Goal: Information Seeking & Learning: Learn about a topic

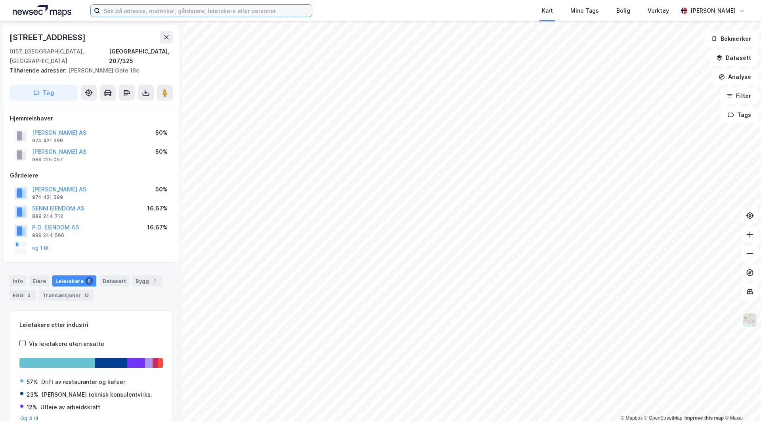
click at [216, 8] on input at bounding box center [206, 11] width 212 height 12
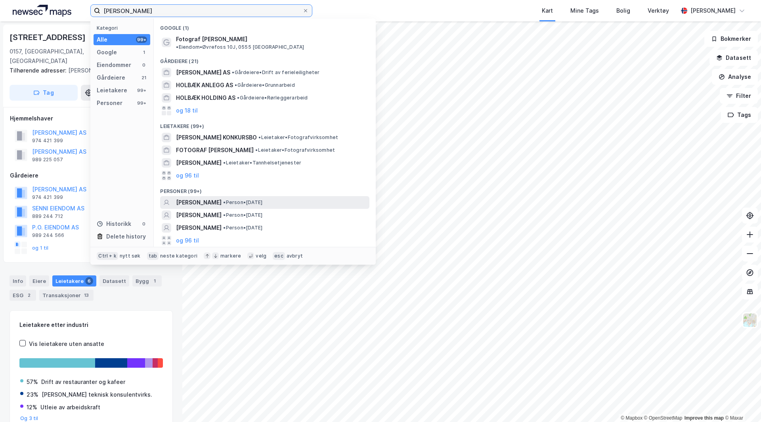
type input "[PERSON_NAME]"
click at [207, 198] on span "[PERSON_NAME]" at bounding box center [199, 203] width 46 height 10
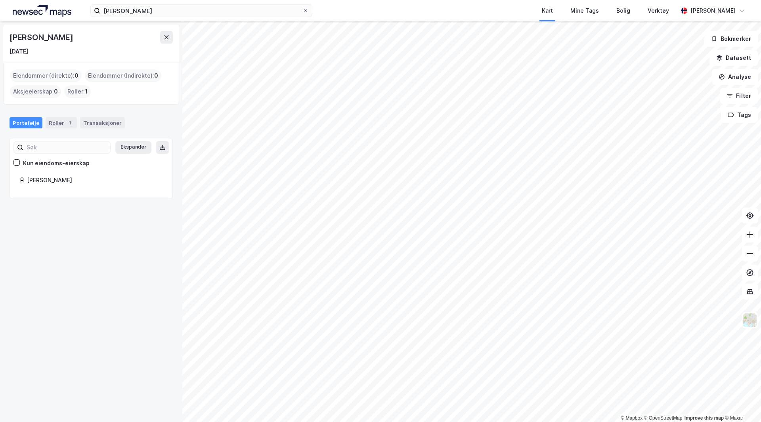
click at [53, 180] on div "[PERSON_NAME]" at bounding box center [95, 181] width 136 height 10
click at [73, 89] on div "Roller : 1" at bounding box center [77, 91] width 27 height 13
click at [53, 91] on div "Aksjeeierskap : 0" at bounding box center [35, 91] width 51 height 13
click at [66, 121] on div "1" at bounding box center [70, 123] width 8 height 8
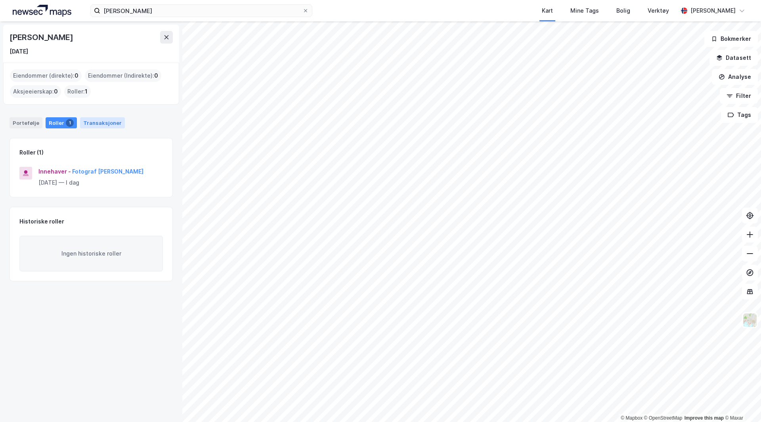
click at [99, 121] on div "Transaksjoner" at bounding box center [102, 122] width 45 height 11
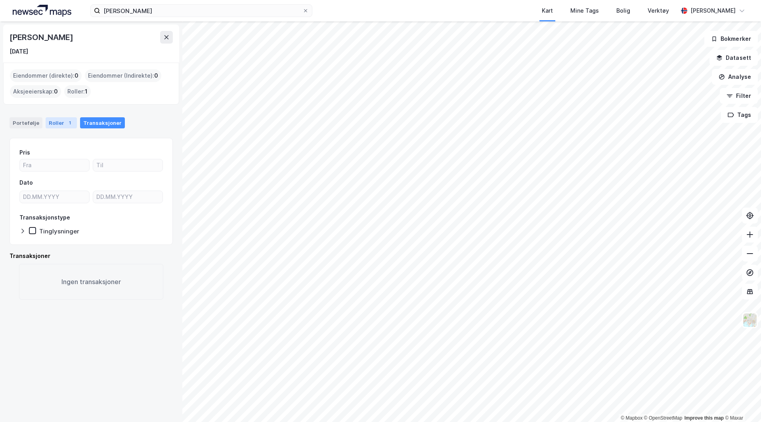
click at [48, 123] on div "Roller 1" at bounding box center [61, 122] width 31 height 11
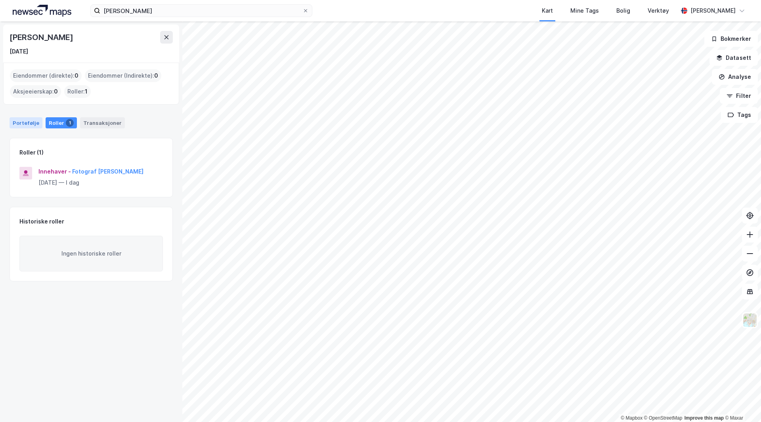
click at [33, 122] on div "Portefølje" at bounding box center [26, 122] width 33 height 11
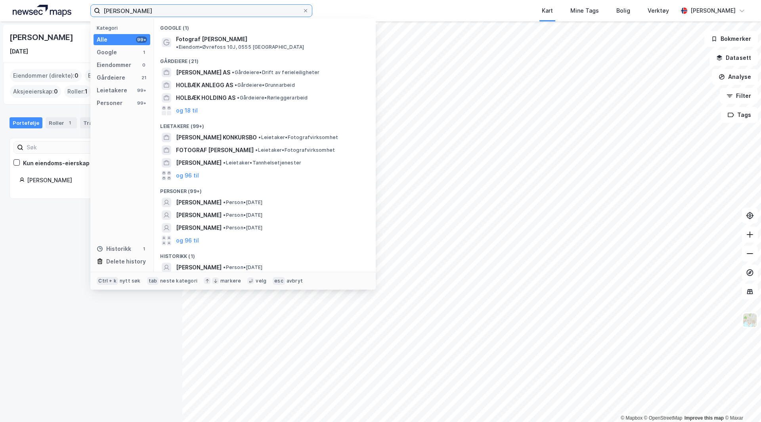
click at [166, 13] on input "[PERSON_NAME]" at bounding box center [201, 11] width 202 height 12
drag, startPoint x: 51, startPoint y: 344, endPoint x: 54, endPoint y: 315, distance: 29.4
click at [54, 339] on div "[PERSON_NAME] [DATE] Eiendommer (direkte) : 0 Eiendommer (Indirekte) : 0 Aksjee…" at bounding box center [91, 221] width 182 height 401
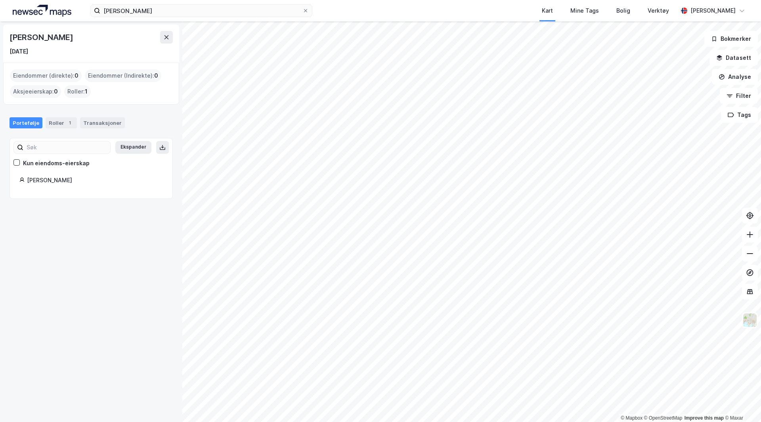
click at [50, 179] on div "[PERSON_NAME]" at bounding box center [95, 181] width 136 height 10
click at [149, 8] on input "[PERSON_NAME]" at bounding box center [201, 11] width 202 height 12
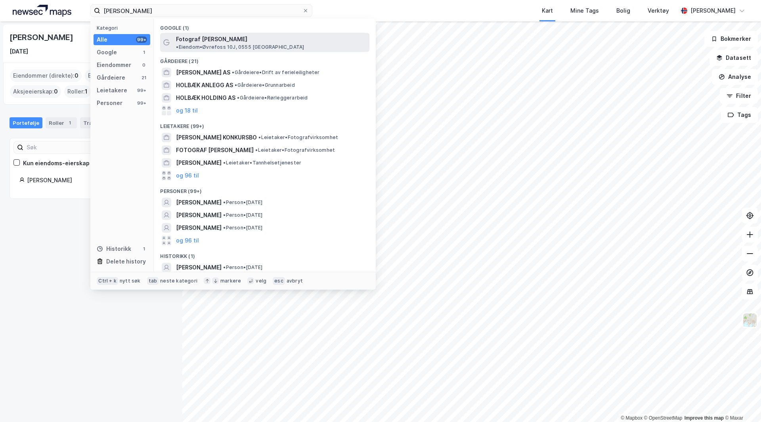
click at [216, 39] on span "Fotograf [PERSON_NAME]" at bounding box center [211, 39] width 71 height 10
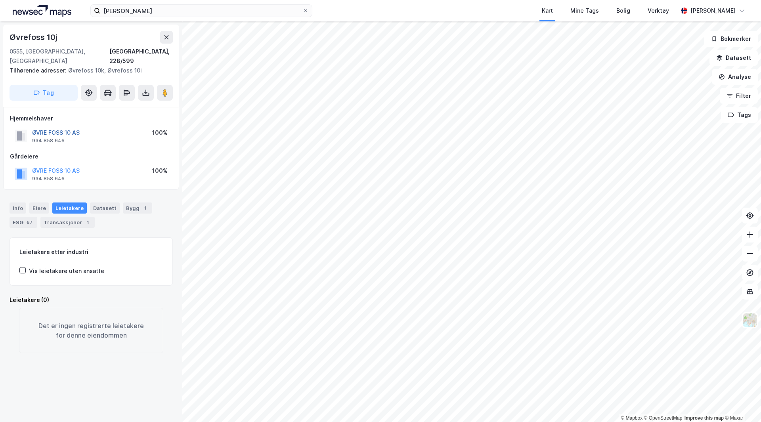
click at [0, 0] on button "ØVRE FOSS 10 AS" at bounding box center [0, 0] width 0 height 0
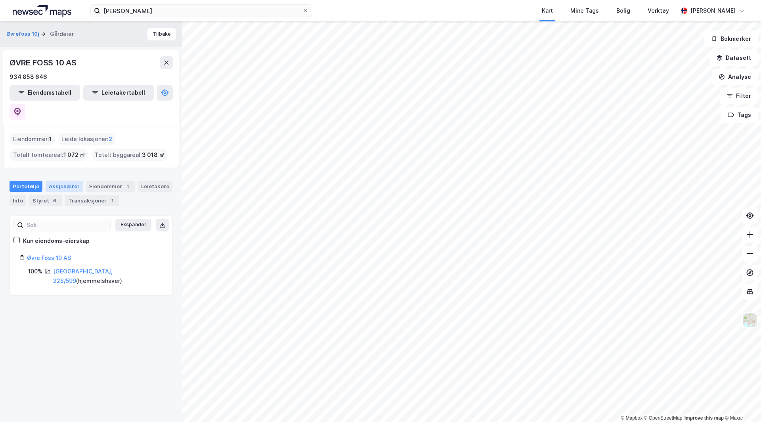
click at [61, 181] on div "Aksjonærer" at bounding box center [64, 186] width 37 height 11
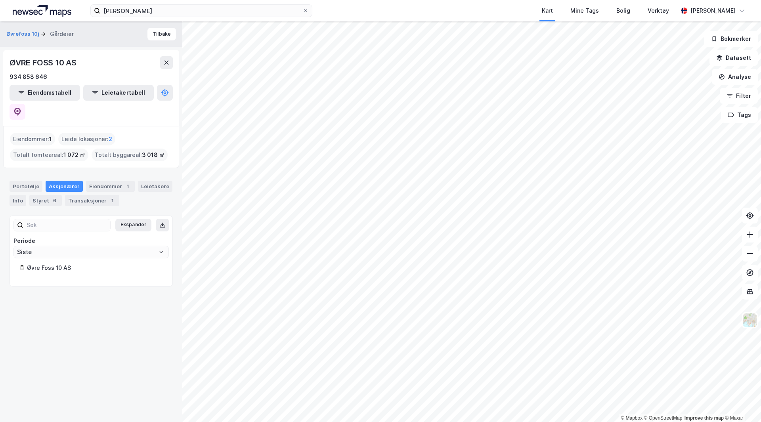
click at [51, 263] on div "Øvre Foss 10 AS" at bounding box center [91, 269] width 144 height 13
click at [54, 263] on div "Øvre Foss 10 AS" at bounding box center [95, 268] width 136 height 10
click at [238, 4] on label "[PERSON_NAME]" at bounding box center [201, 10] width 222 height 13
click at [238, 5] on input "[PERSON_NAME]" at bounding box center [201, 11] width 202 height 12
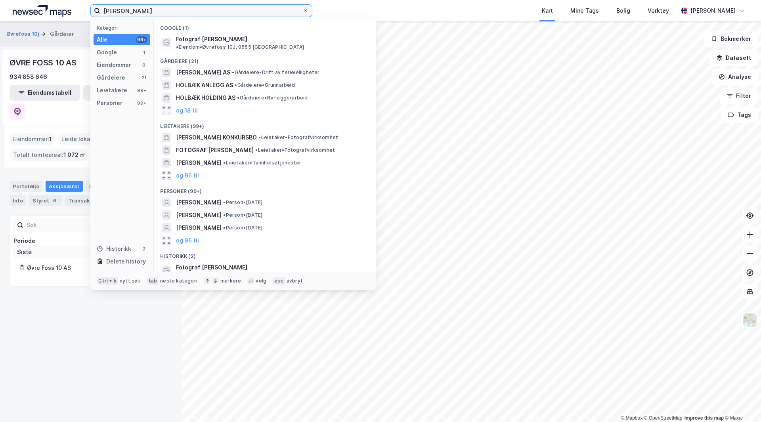
click at [223, 14] on input "[PERSON_NAME]" at bounding box center [201, 11] width 202 height 12
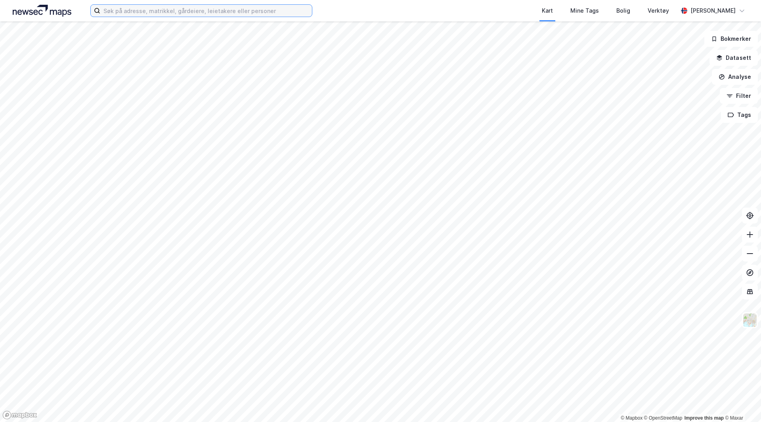
click at [234, 13] on input at bounding box center [206, 11] width 212 height 12
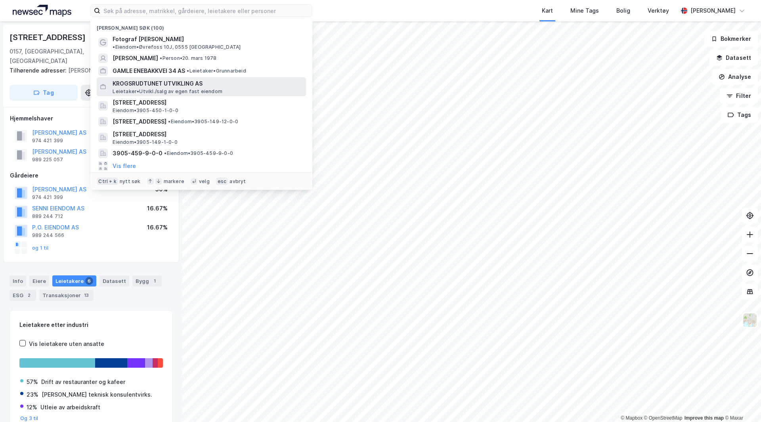
click at [194, 77] on div "KROGSRUDTUNET UTVIKLING AS Leietaker • Utvikl./salg av egen fast eiendom" at bounding box center [201, 86] width 209 height 19
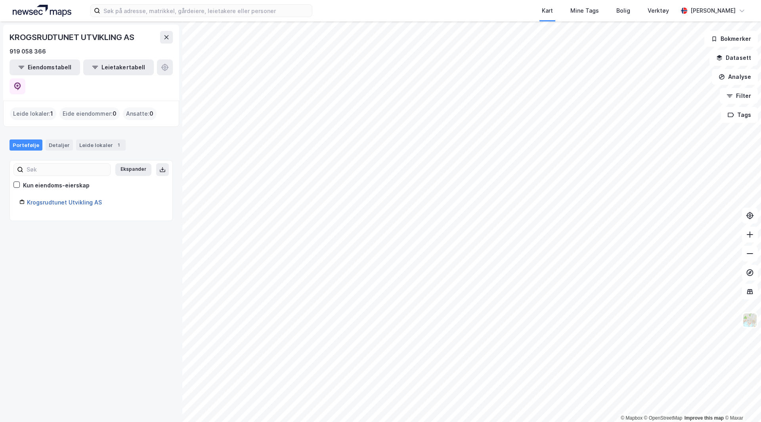
click at [82, 199] on link "Krogsrudtunet Utvikling AS" at bounding box center [64, 202] width 75 height 7
click at [62, 140] on div "Detaljer" at bounding box center [59, 145] width 27 height 11
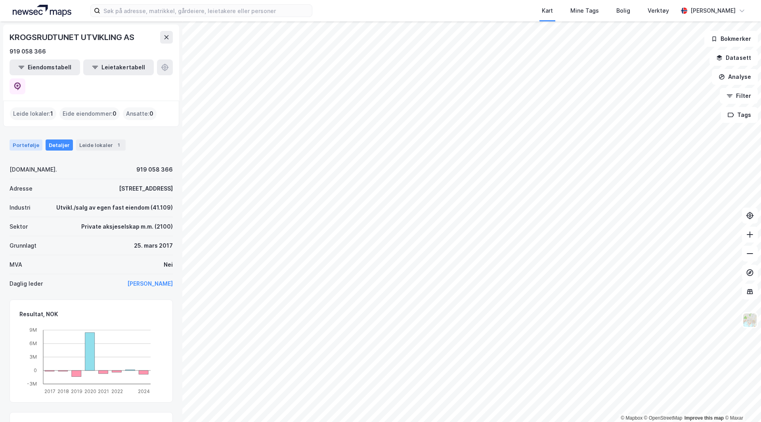
click at [35, 140] on div "Portefølje" at bounding box center [26, 145] width 33 height 11
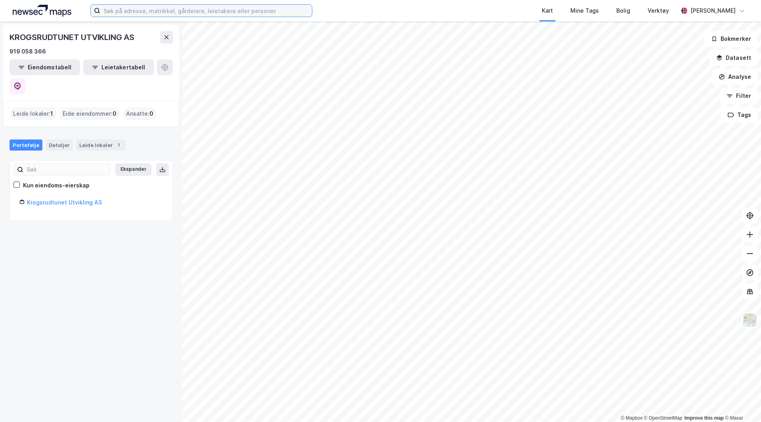
click at [143, 11] on input at bounding box center [206, 11] width 212 height 12
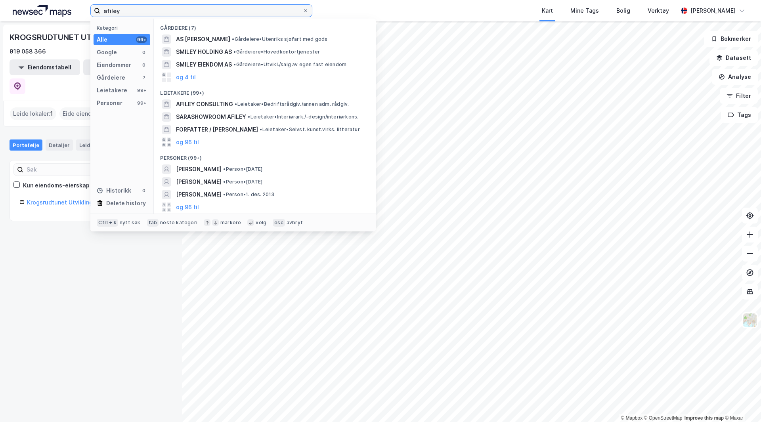
click at [170, 16] on input "afiley" at bounding box center [201, 11] width 202 height 12
click at [170, 15] on input "afiley" at bounding box center [201, 11] width 202 height 12
click at [170, 14] on input "afiley" at bounding box center [201, 11] width 202 height 12
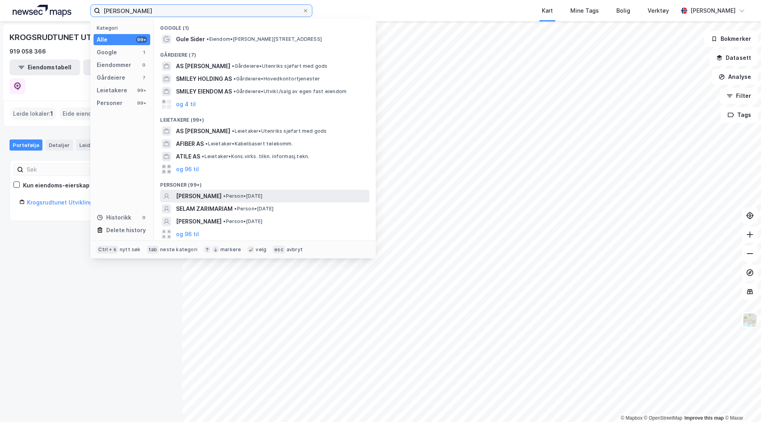
type input "zerimariam afiley"
click at [199, 197] on span "ZERIMARIAM AFILEY" at bounding box center [199, 196] width 46 height 10
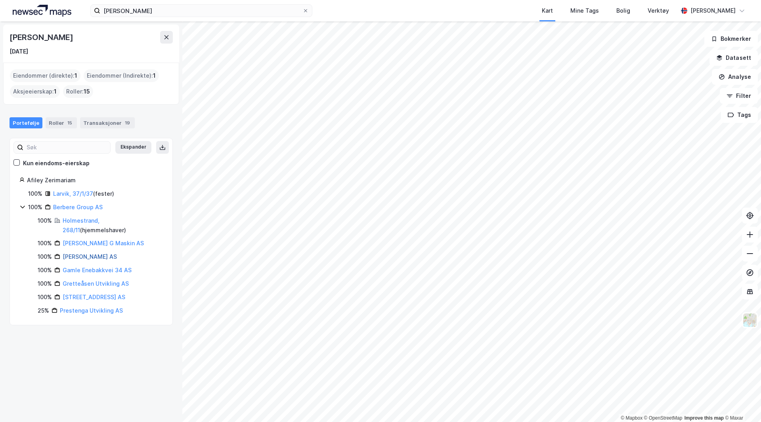
click at [95, 255] on link "Fbn Utvikling AS" at bounding box center [90, 256] width 54 height 7
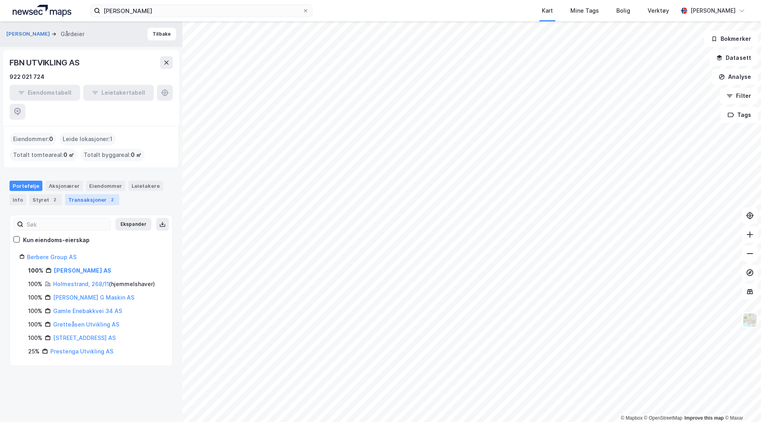
click at [85, 194] on div "Transaksjoner 2" at bounding box center [92, 199] width 54 height 11
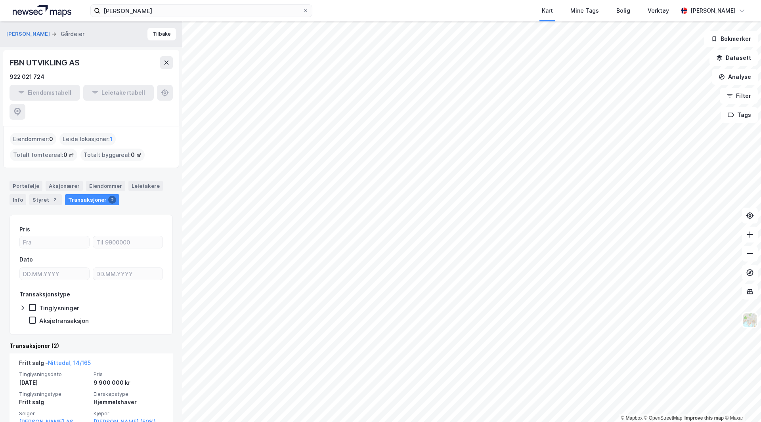
click at [42, 188] on div "Portefølje Aksjonærer Eiendommer Leietakere Info Styret 2 Transaksjoner 2" at bounding box center [91, 189] width 182 height 37
click at [42, 194] on div "Styret 2" at bounding box center [45, 199] width 33 height 11
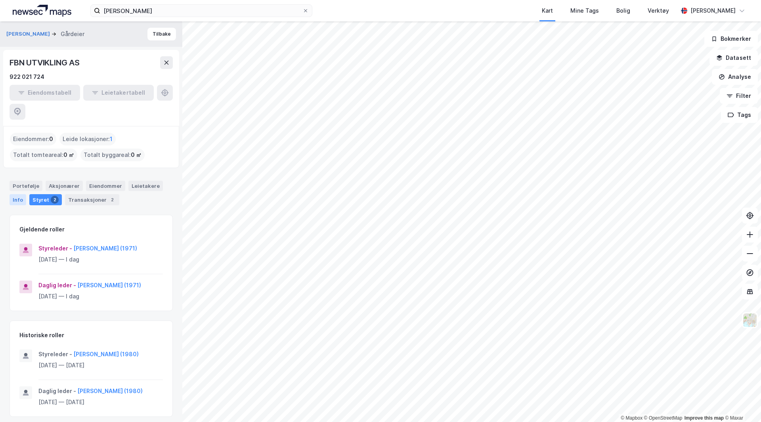
click at [24, 194] on div "Info" at bounding box center [18, 199] width 17 height 11
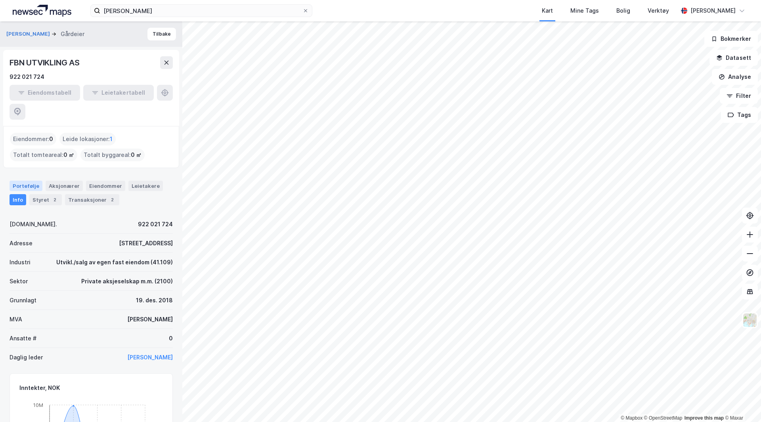
click at [31, 181] on div "Portefølje" at bounding box center [26, 186] width 33 height 10
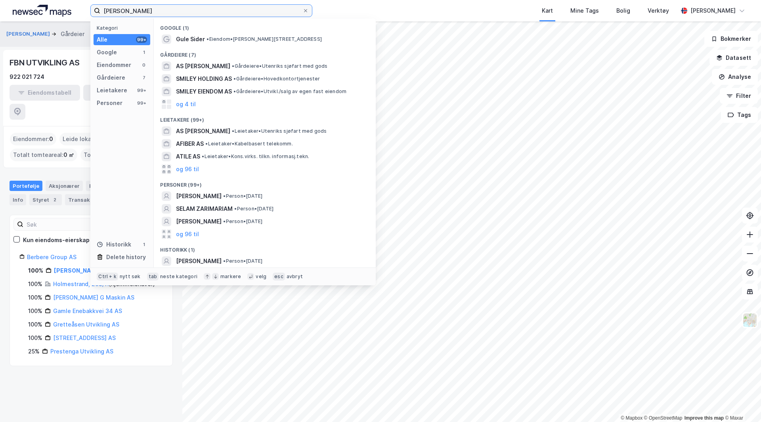
click at [176, 13] on input "zerimariam afiley" at bounding box center [201, 11] width 202 height 12
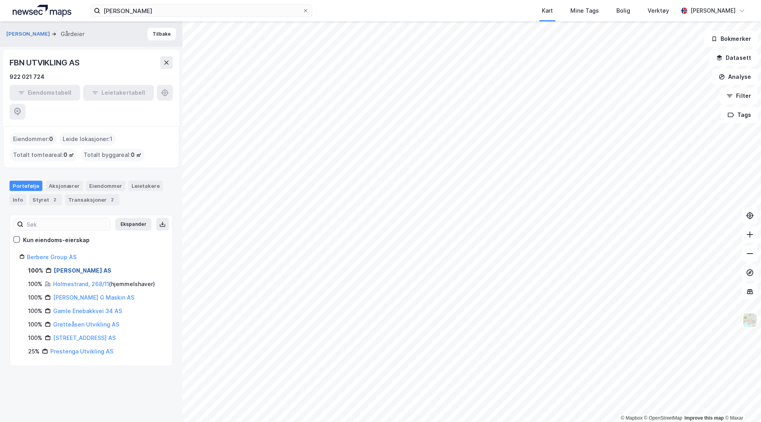
click at [71, 267] on link "Fbn Utvikling AS" at bounding box center [82, 270] width 57 height 7
click at [69, 181] on div "Aksjonærer" at bounding box center [64, 186] width 37 height 10
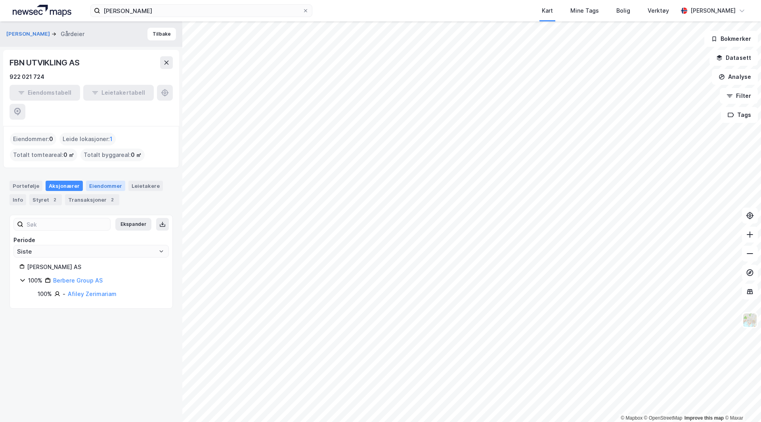
click at [97, 181] on div "Eiendommer" at bounding box center [105, 186] width 39 height 10
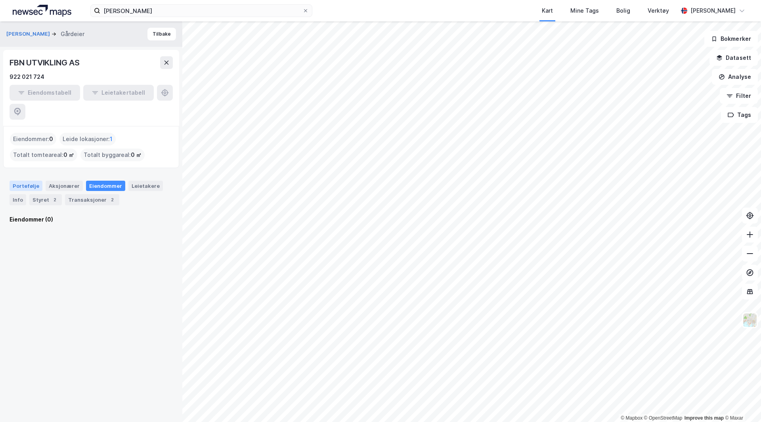
click at [30, 181] on div "Portefølje" at bounding box center [26, 186] width 33 height 10
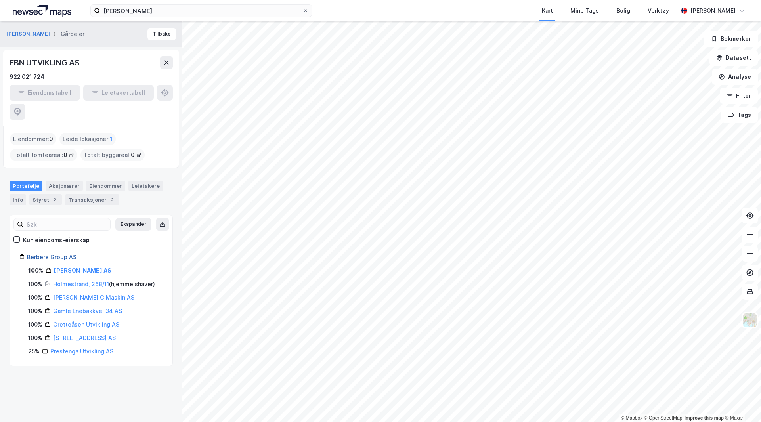
click at [48, 254] on link "Berbere Group AS" at bounding box center [52, 257] width 50 height 7
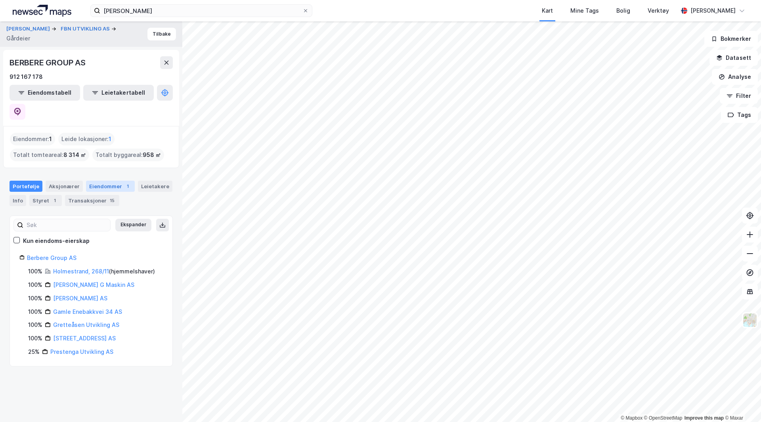
click at [94, 181] on div "Eiendommer 1" at bounding box center [110, 186] width 49 height 11
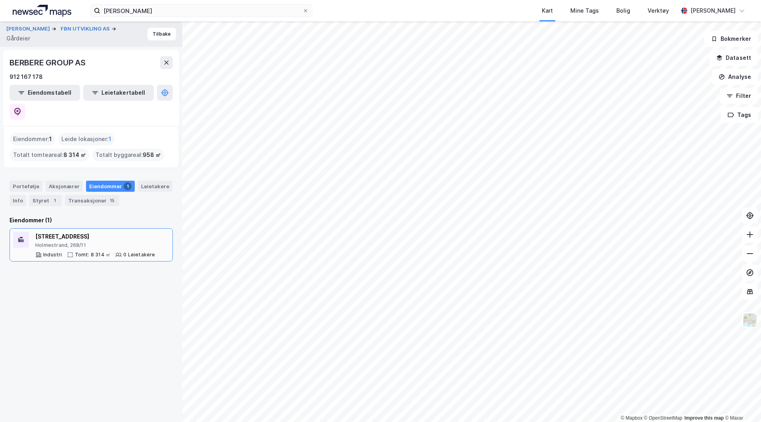
click at [97, 232] on div "Industriveien 13" at bounding box center [95, 237] width 120 height 10
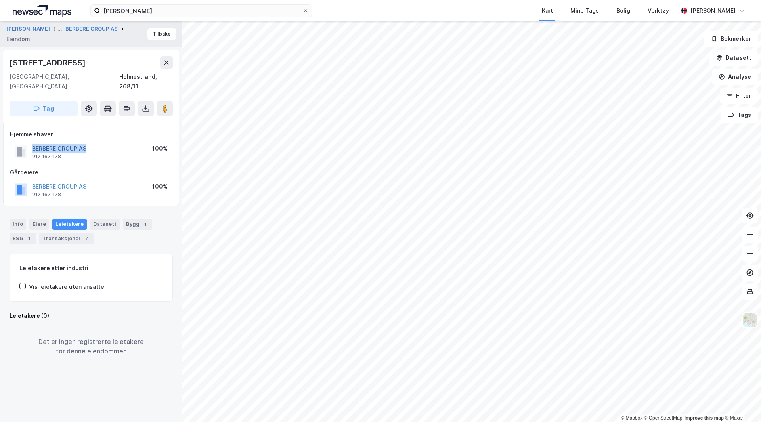
drag, startPoint x: 93, startPoint y: 139, endPoint x: 33, endPoint y: 137, distance: 60.3
click at [33, 142] on div "BERBERE GROUP AS 912 167 178 100%" at bounding box center [91, 151] width 163 height 19
copy button "BERBERE GROUP AS"
click at [0, 0] on button "BERBERE GROUP AS" at bounding box center [0, 0] width 0 height 0
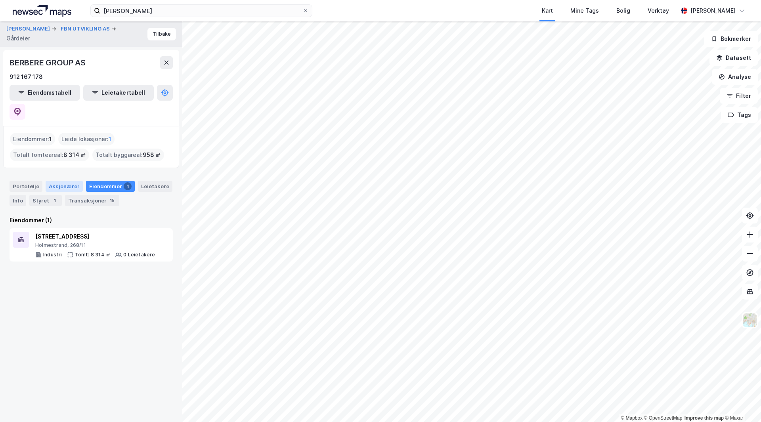
click at [52, 181] on div "Aksjonærer" at bounding box center [64, 186] width 37 height 11
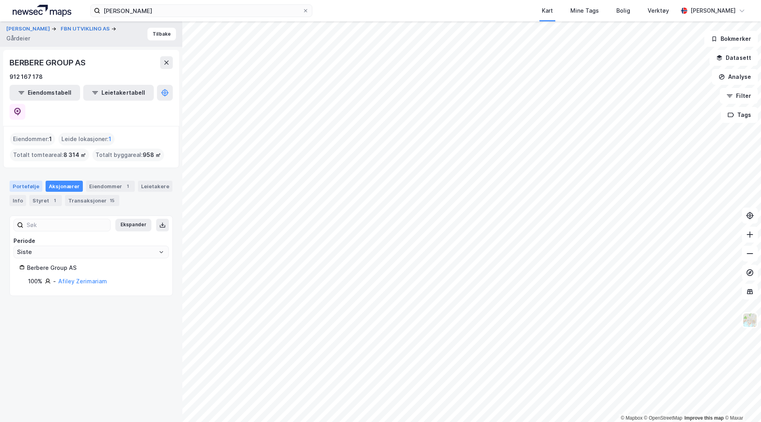
click at [33, 181] on div "Portefølje" at bounding box center [26, 186] width 33 height 11
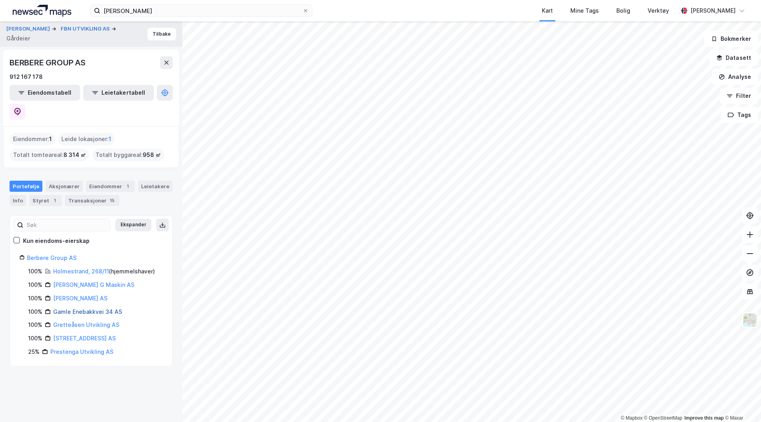
click at [76, 308] on link "Gamle Enebakkvei 34 AS" at bounding box center [87, 311] width 69 height 7
click at [19, 194] on div "Info" at bounding box center [18, 199] width 17 height 11
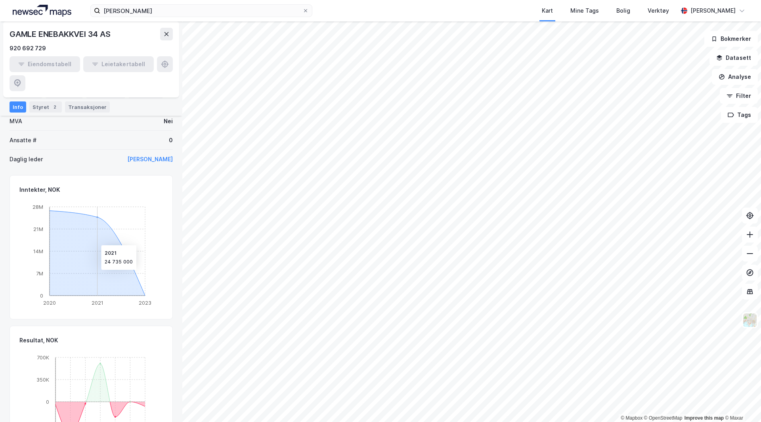
scroll to position [330, 0]
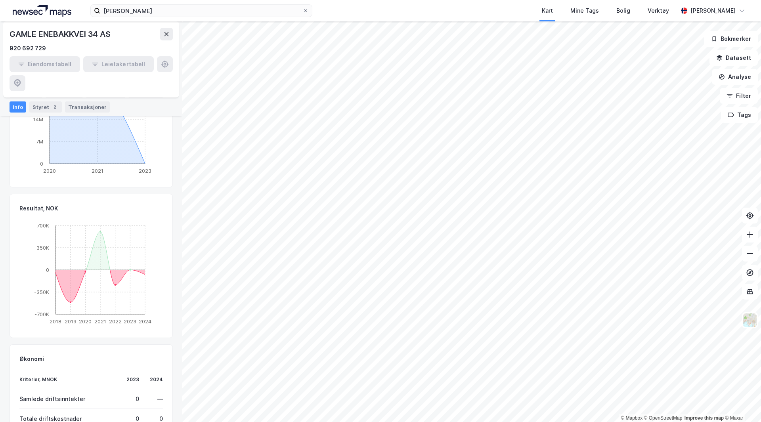
click at [39, 95] on div "Portefølje" at bounding box center [26, 93] width 33 height 10
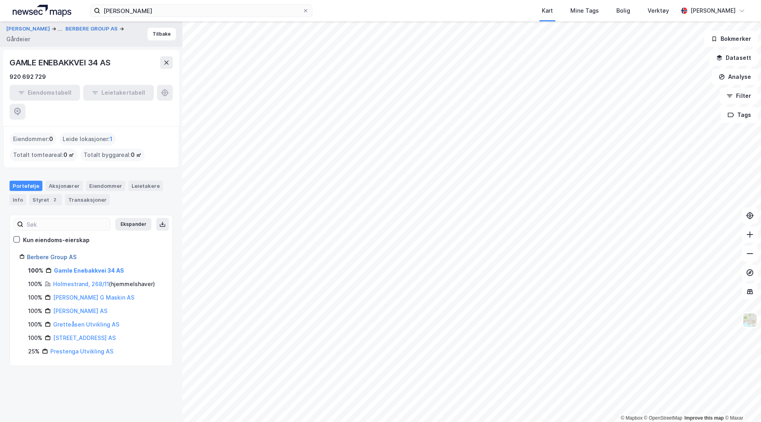
click at [58, 254] on link "Berbere Group AS" at bounding box center [52, 257] width 50 height 7
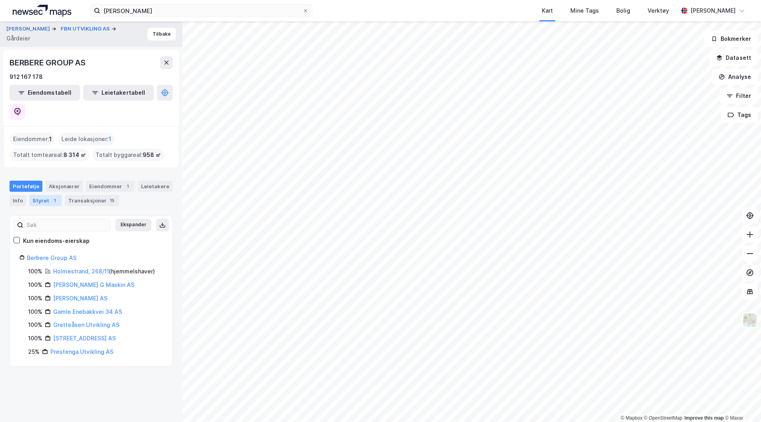
click at [36, 195] on div "Styret 1" at bounding box center [45, 200] width 33 height 11
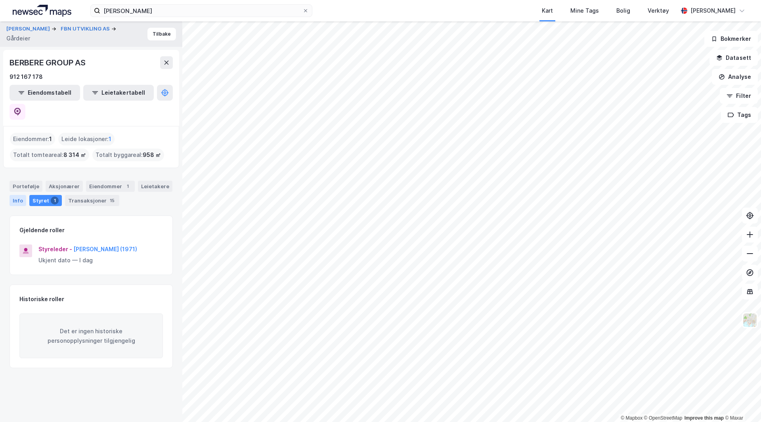
click at [19, 195] on div "Info" at bounding box center [18, 200] width 17 height 11
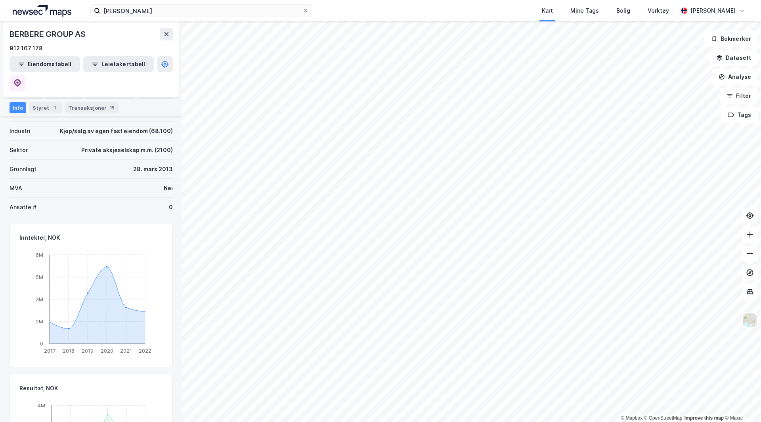
scroll to position [330, 0]
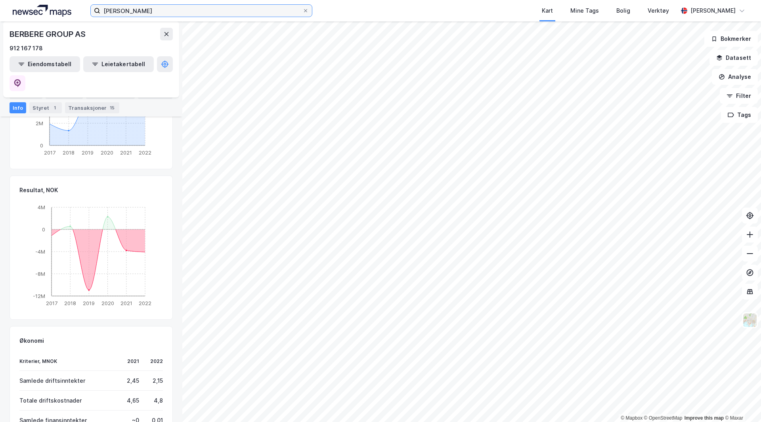
click at [218, 12] on input "zerimariam afiley" at bounding box center [201, 11] width 202 height 12
click at [31, 94] on div "Portefølje" at bounding box center [26, 93] width 33 height 11
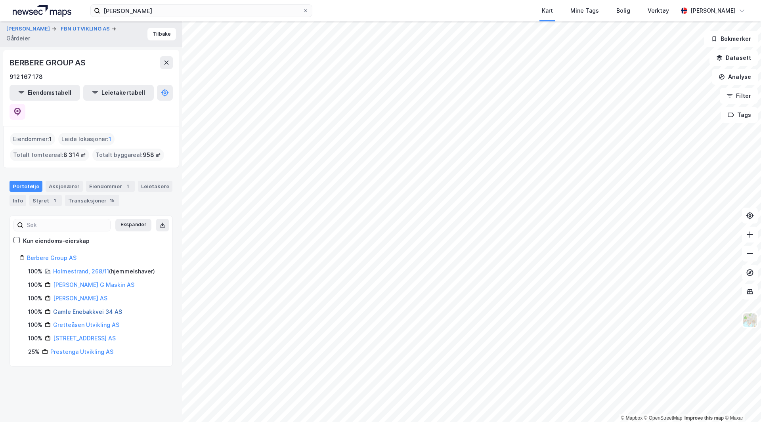
click at [73, 308] on link "Gamle Enebakkvei 34 AS" at bounding box center [87, 311] width 69 height 7
click at [17, 194] on div "Info" at bounding box center [18, 199] width 17 height 11
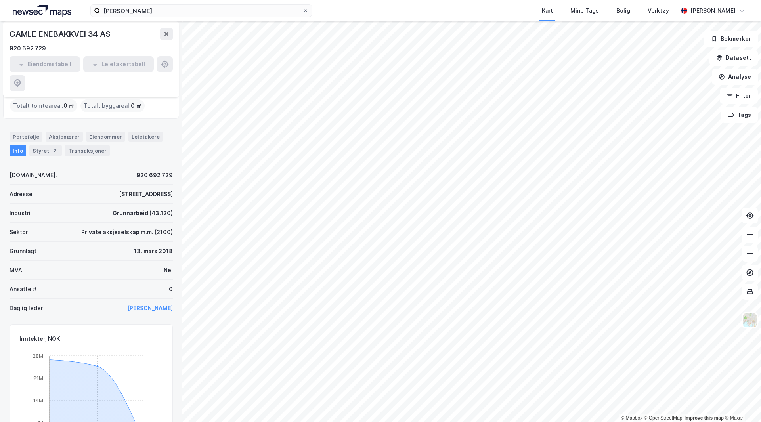
scroll to position [40, 0]
